Goal: Task Accomplishment & Management: Use online tool/utility

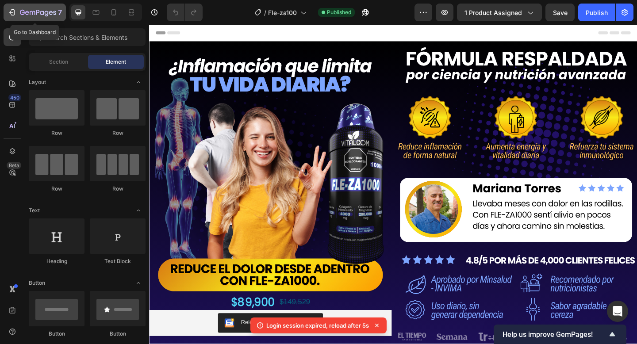
click at [11, 12] on icon "button" at bounding box center [11, 12] width 4 height 3
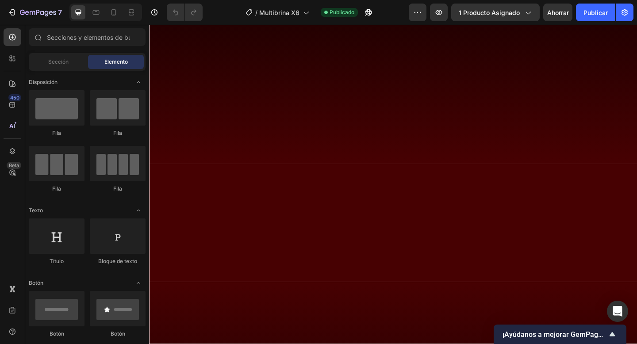
scroll to position [310, 0]
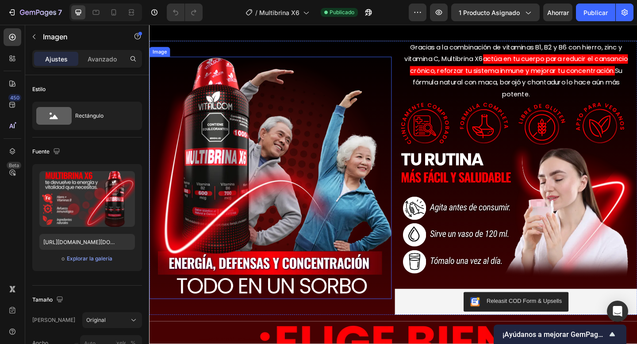
scroll to position [586, 0]
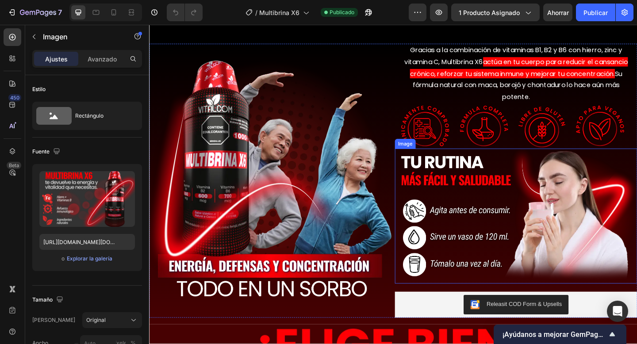
click at [472, 184] on img at bounding box center [548, 233] width 264 height 146
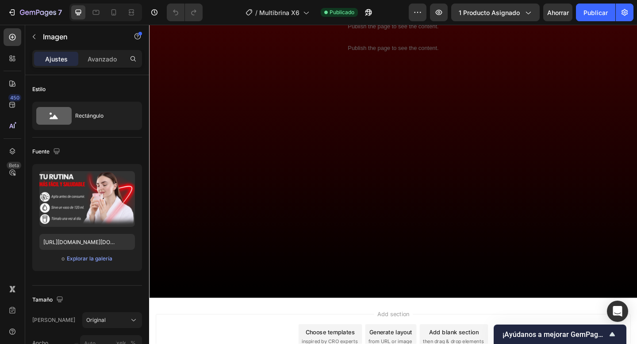
scroll to position [1337, 0]
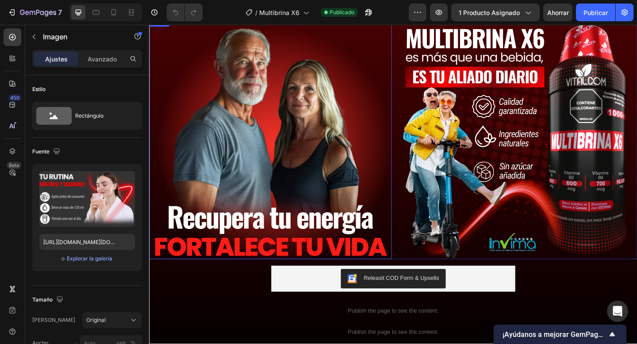
click at [209, 204] on div at bounding box center [281, 148] width 264 height 264
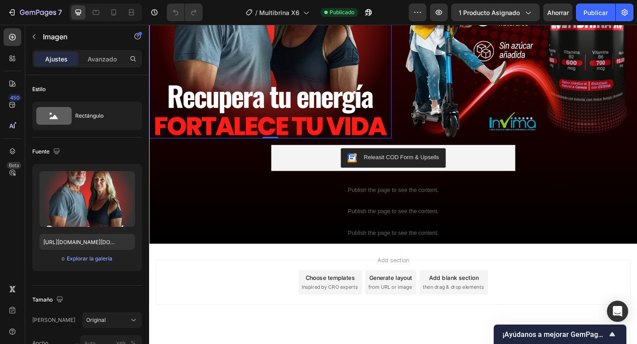
scroll to position [1766, 0]
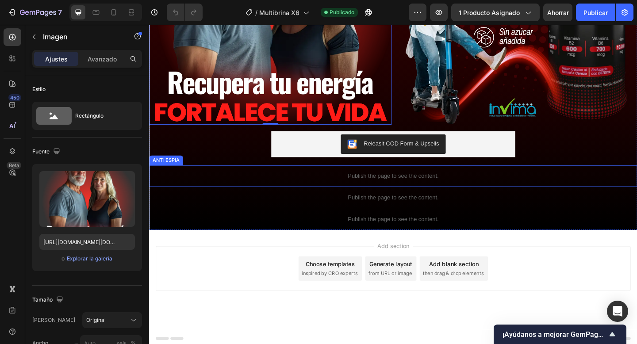
click at [356, 179] on div "Publish the page to see the content." at bounding box center [414, 189] width 531 height 23
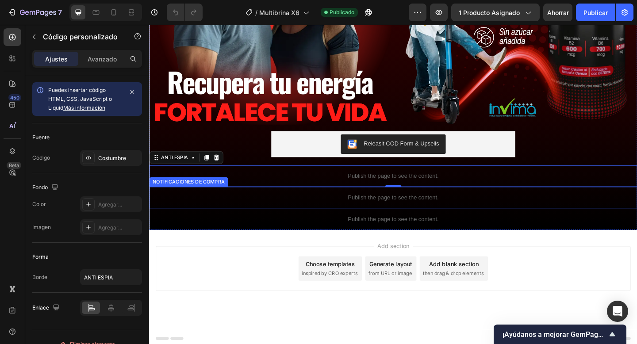
click at [338, 215] on div "Publish the page to see the content." at bounding box center [414, 212] width 531 height 23
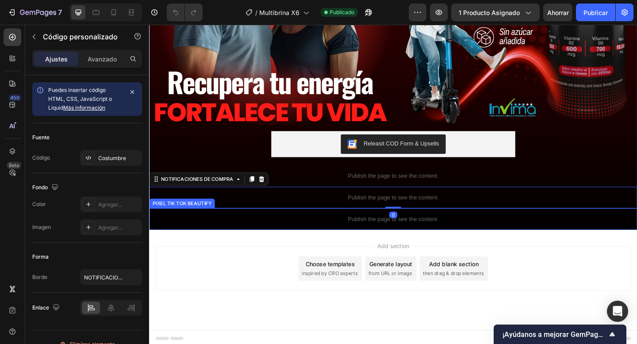
click at [327, 237] on p "Publish the page to see the content." at bounding box center [414, 236] width 531 height 9
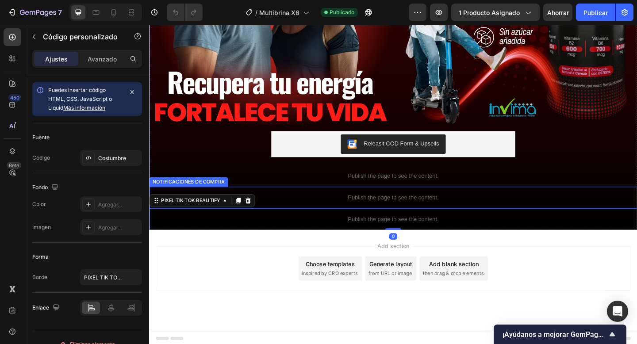
click at [334, 210] on p "Publish the page to see the content." at bounding box center [414, 212] width 531 height 9
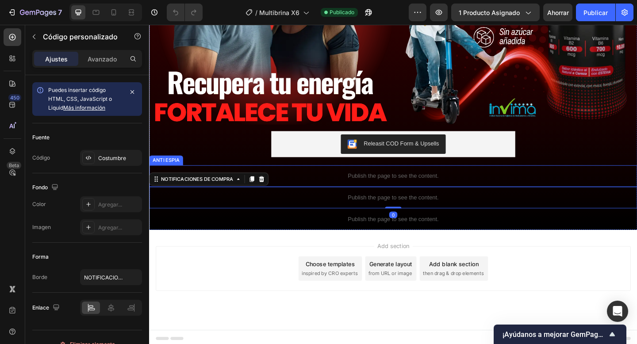
click at [341, 181] on div "Publish the page to see the content." at bounding box center [414, 189] width 531 height 23
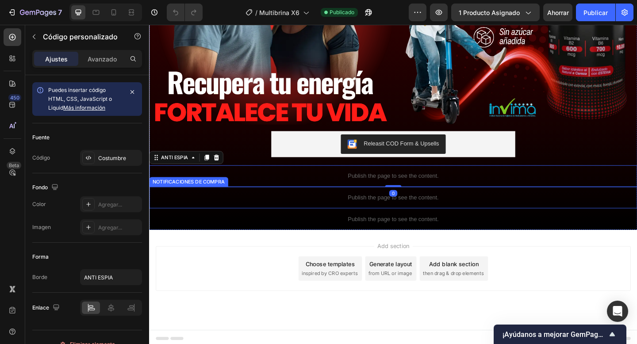
click at [332, 201] on div "Publish the page to see the content." at bounding box center [414, 212] width 531 height 23
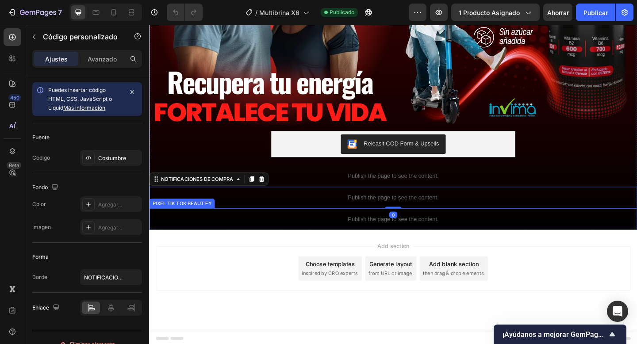
click at [319, 225] on div "Publish the page to see the content." at bounding box center [414, 236] width 531 height 23
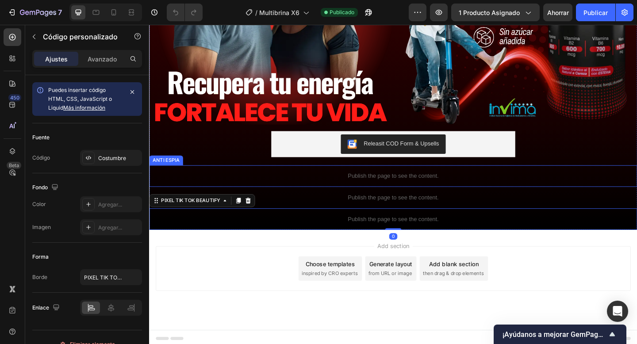
click at [329, 191] on div "Publish the page to see the content." at bounding box center [414, 189] width 531 height 23
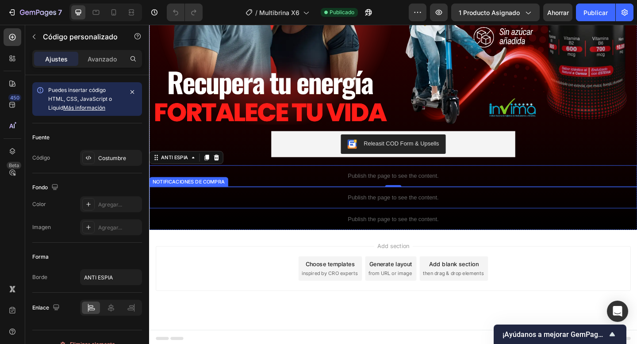
click at [334, 208] on p "Publish the page to see the content." at bounding box center [414, 212] width 531 height 9
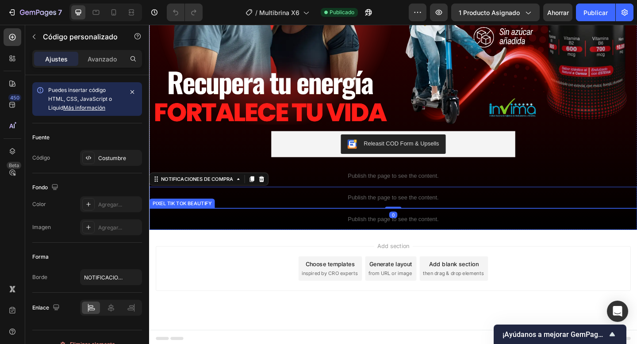
click at [339, 237] on div "Publish the page to see the content." at bounding box center [414, 236] width 531 height 23
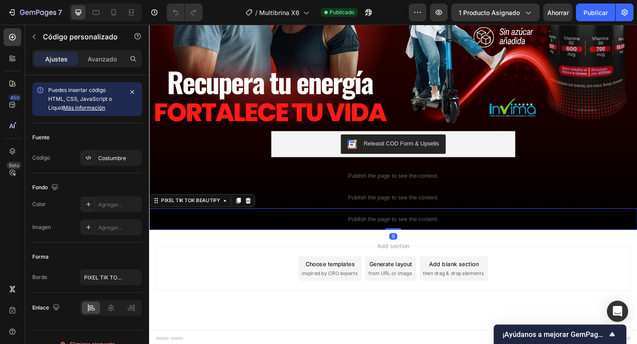
click at [339, 237] on div "Publish the page to see the content." at bounding box center [414, 236] width 531 height 23
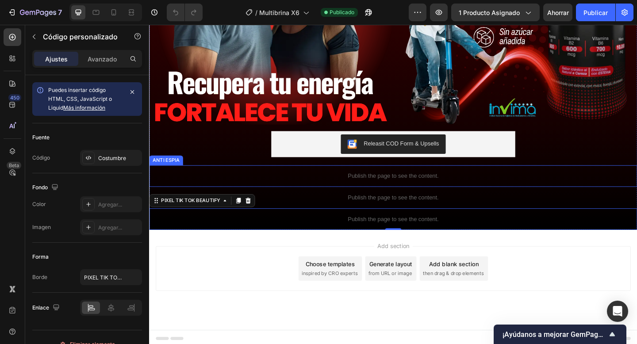
click at [325, 185] on p "Publish the page to see the content." at bounding box center [414, 189] width 531 height 9
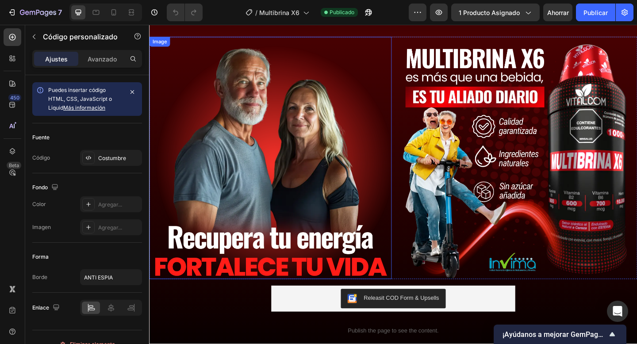
scroll to position [1595, 0]
